Goal: Register for event/course

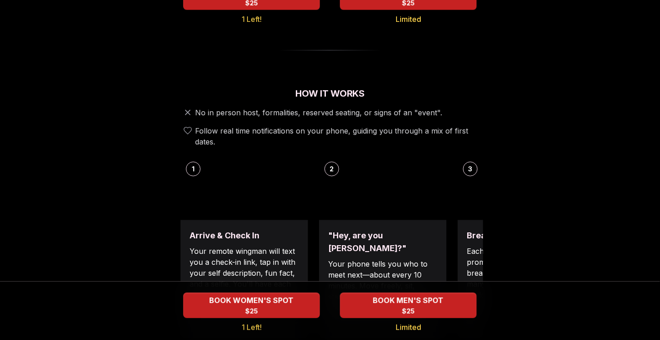
scroll to position [274, 0]
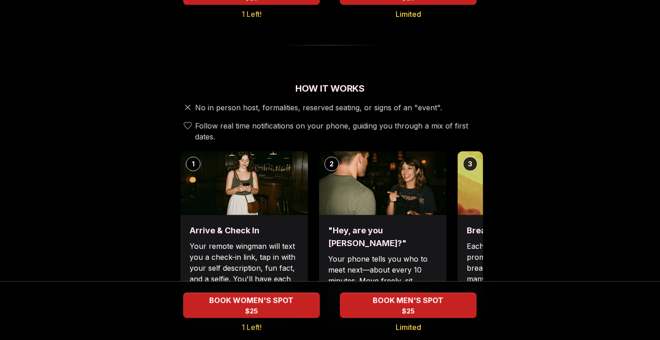
click at [478, 241] on p "Each date will have new convo prompts on screen to help break the ice. Cycle th…" at bounding box center [521, 274] width 109 height 66
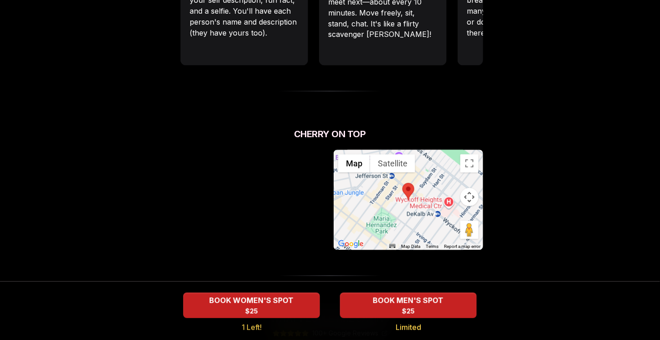
scroll to position [547, 0]
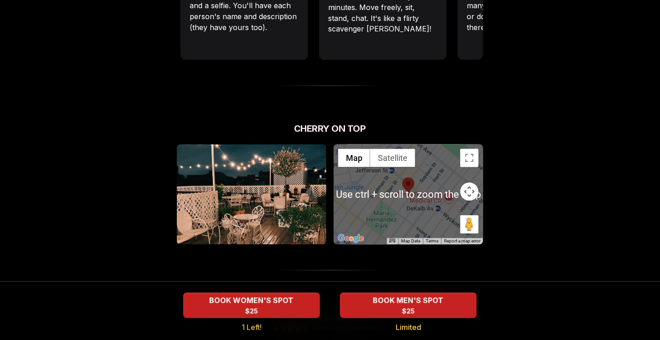
click at [413, 188] on div at bounding box center [409, 195] width 150 height 100
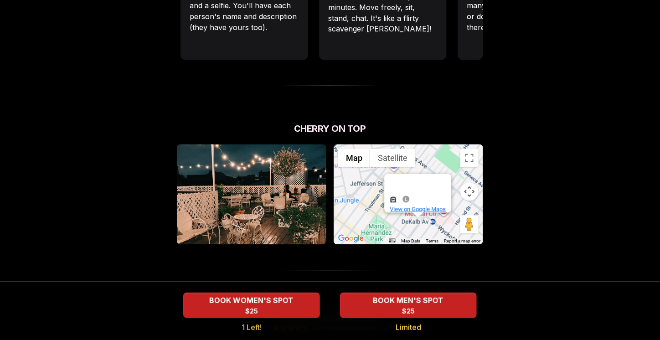
click at [417, 206] on span "View on Google Maps" at bounding box center [418, 209] width 56 height 7
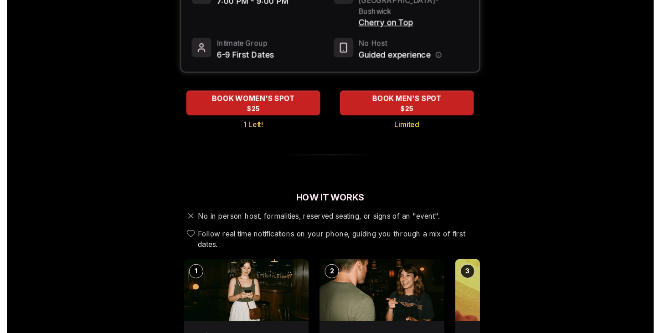
scroll to position [0, 0]
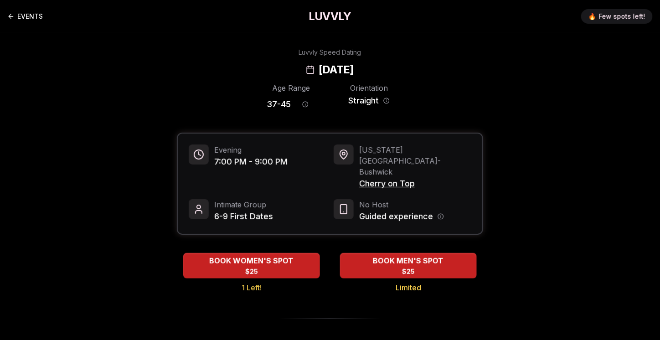
click at [21, 16] on link "EVENTS" at bounding box center [25, 16] width 36 height 18
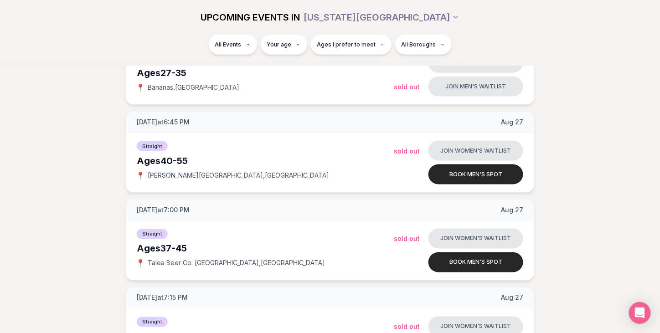
scroll to position [365, 0]
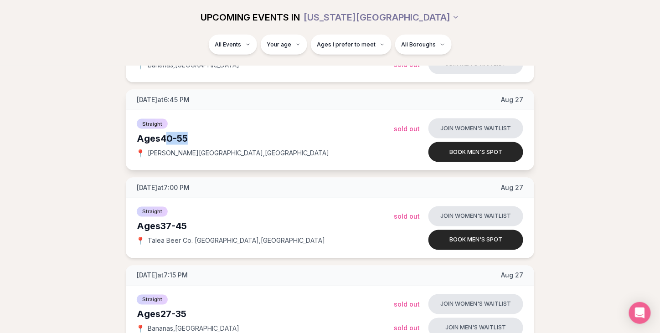
drag, startPoint x: 169, startPoint y: 139, endPoint x: 197, endPoint y: 135, distance: 28.9
click at [197, 135] on div "Ages [DEMOGRAPHIC_DATA]" at bounding box center [265, 138] width 257 height 13
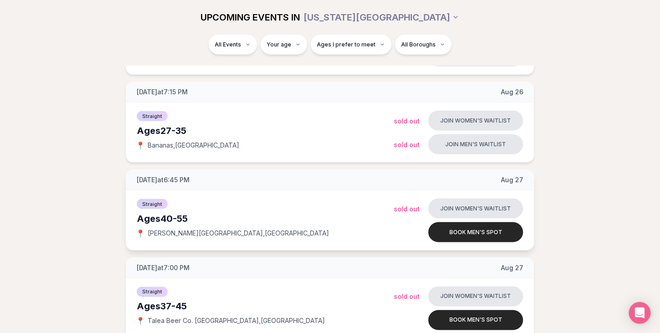
scroll to position [91, 0]
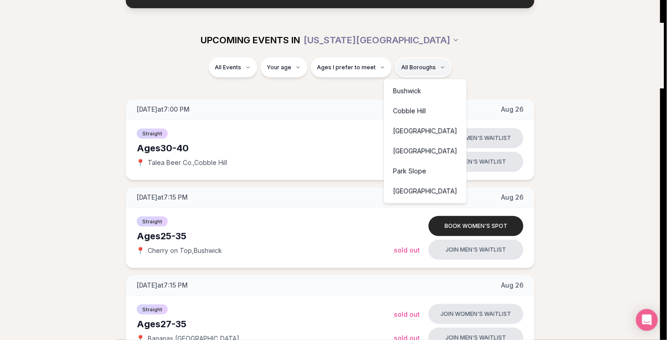
click at [420, 148] on div "[GEOGRAPHIC_DATA]" at bounding box center [425, 151] width 79 height 20
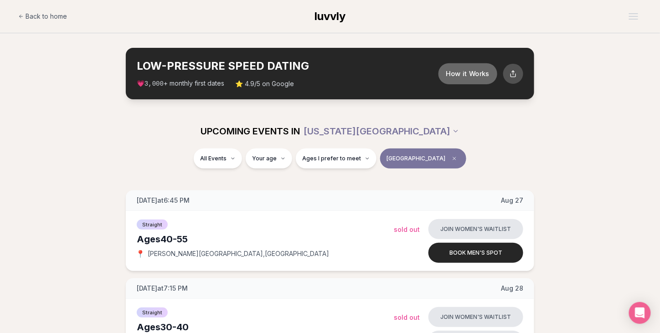
click at [475, 68] on button "How it Works" at bounding box center [468, 73] width 59 height 21
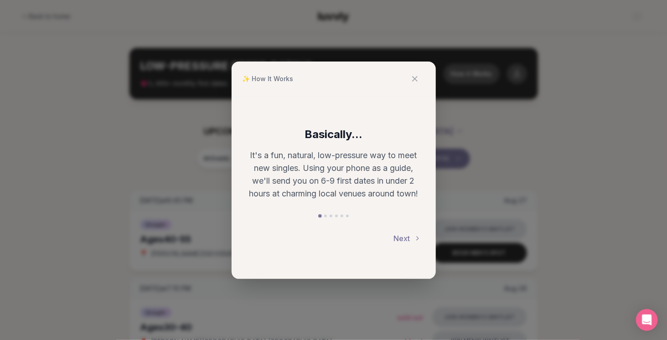
click at [555, 117] on div "✨ How It Works Basically... It's a fun, natural, low-pressure way to meet new s…" at bounding box center [333, 170] width 667 height 340
